Goal: Task Accomplishment & Management: Understand process/instructions

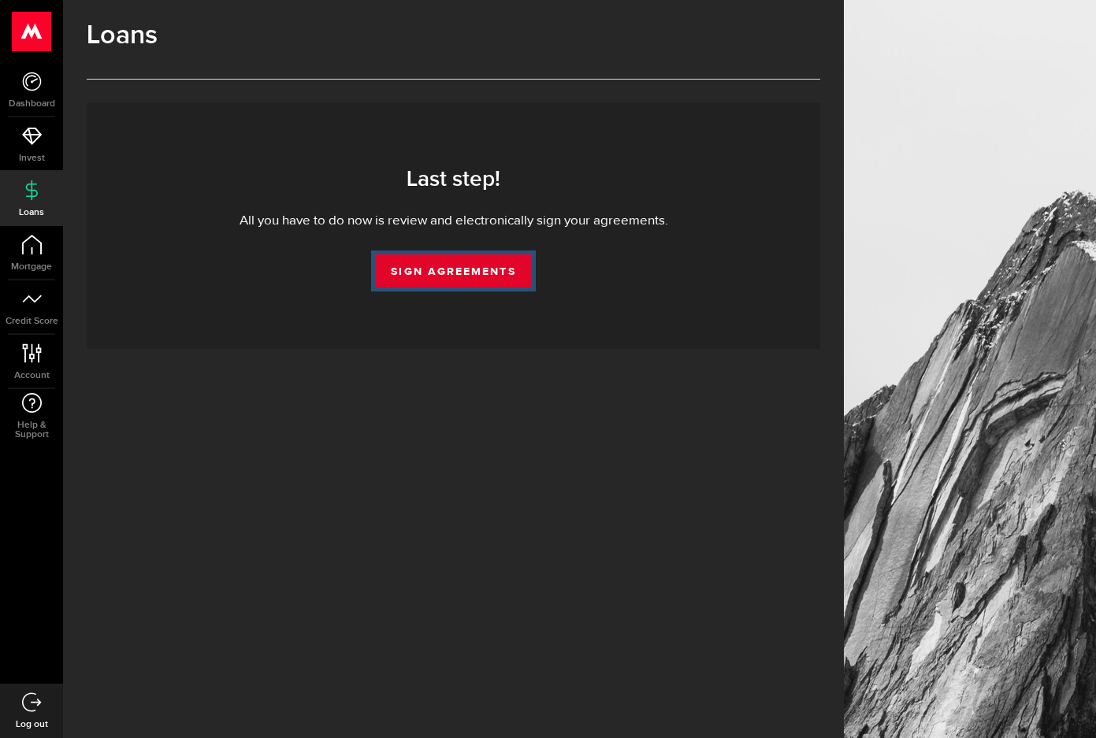
click at [451, 277] on link "Sign Agreements" at bounding box center [453, 270] width 156 height 33
click at [427, 276] on link "Sign Agreements" at bounding box center [453, 270] width 156 height 33
click at [469, 261] on link "Sign Agreements" at bounding box center [453, 270] width 156 height 33
